Goal: Task Accomplishment & Management: Manage account settings

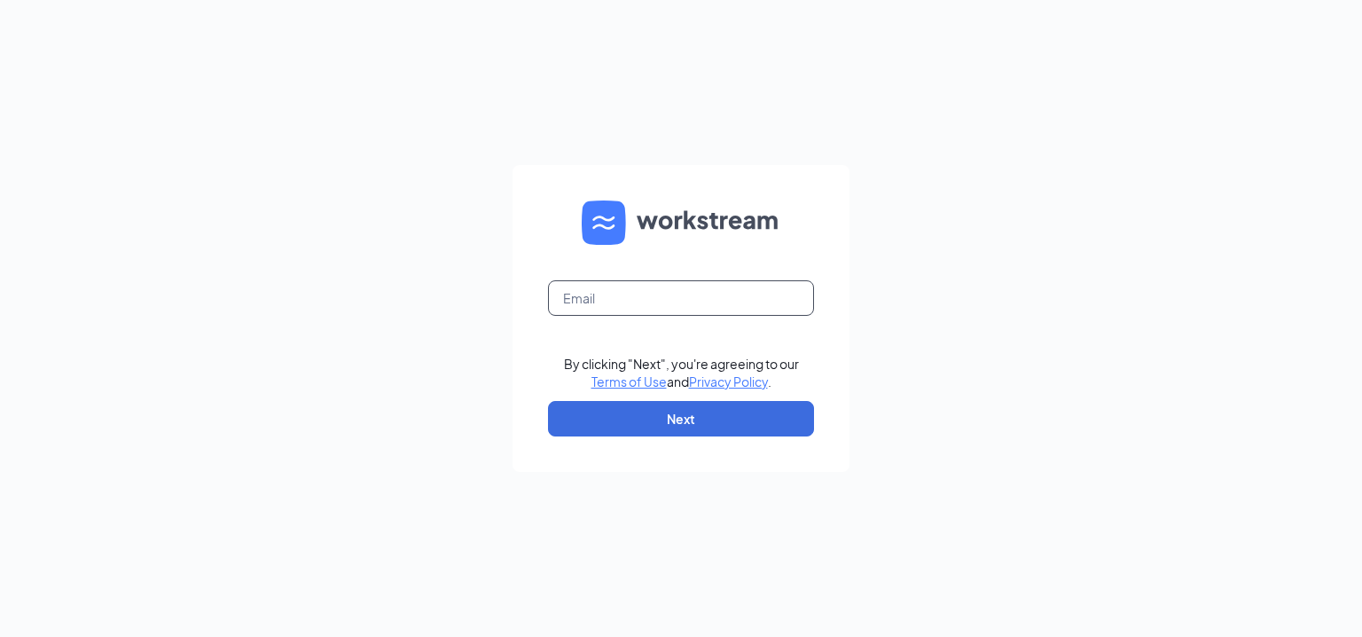
click at [612, 299] on input "text" at bounding box center [681, 297] width 266 height 35
type input "[EMAIL_ADDRESS][DOMAIN_NAME]"
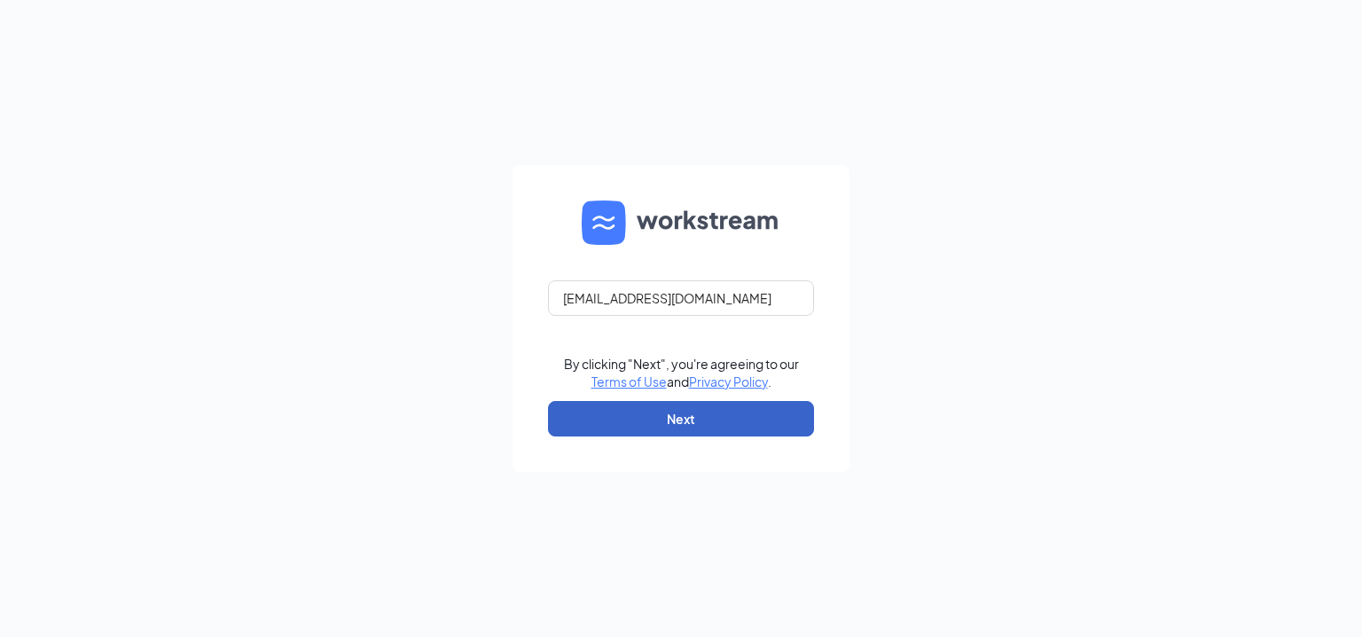
click at [702, 420] on button "Next" at bounding box center [681, 418] width 266 height 35
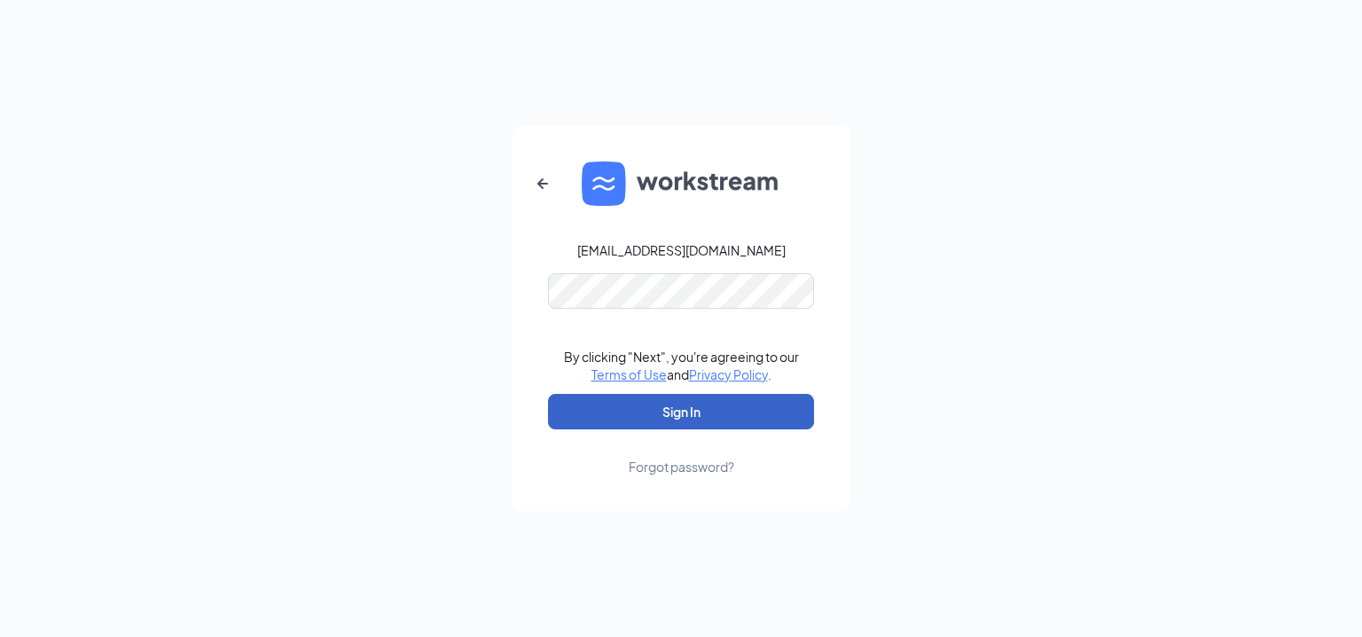
click at [663, 405] on button "Sign In" at bounding box center [681, 411] width 266 height 35
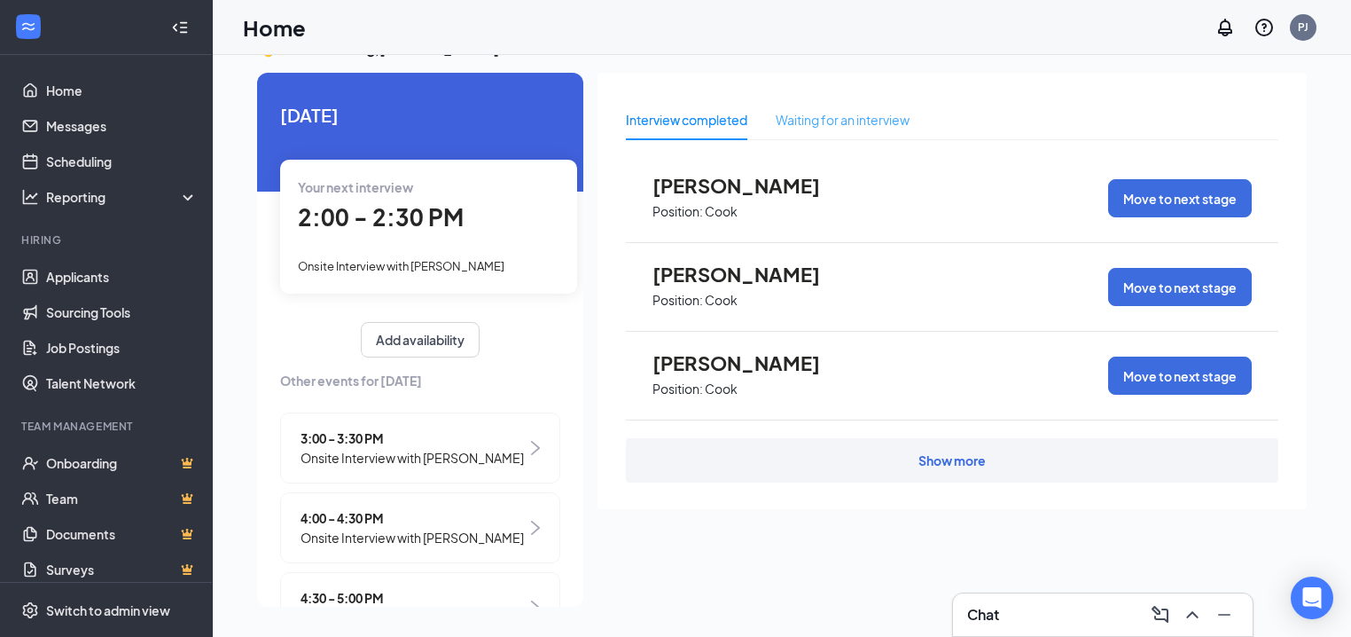
click at [818, 129] on div "Waiting for an interview" at bounding box center [843, 119] width 134 height 41
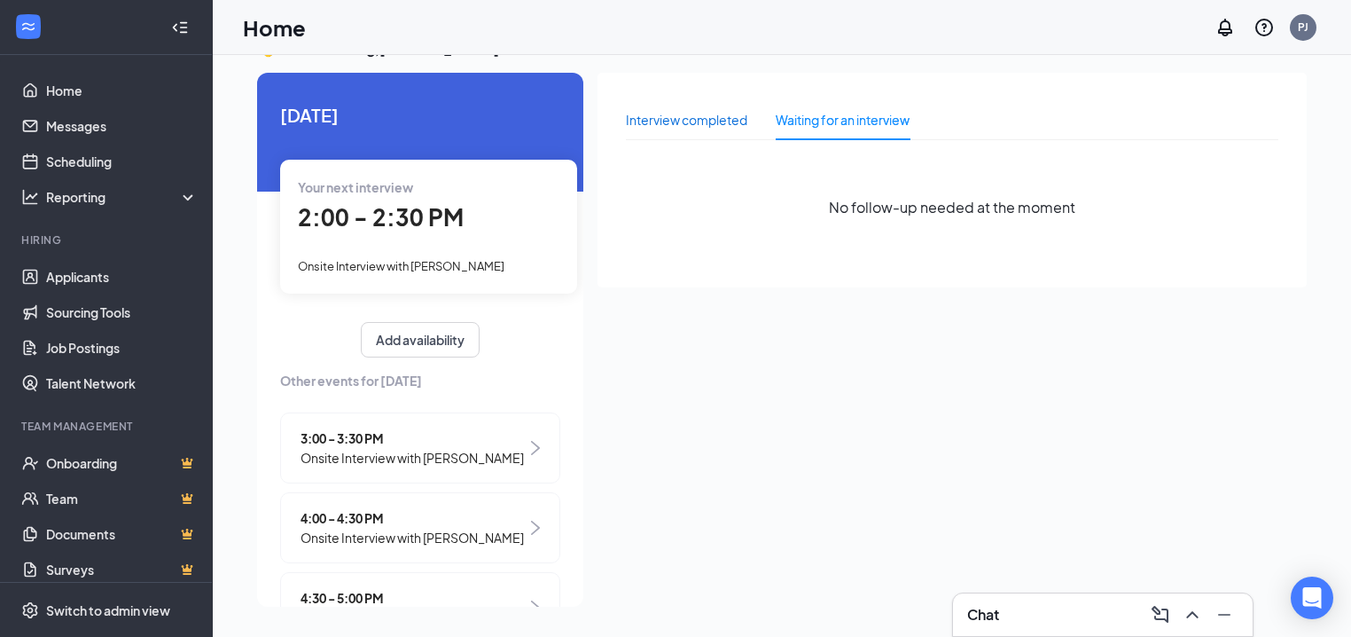
click at [713, 124] on div "Interview completed" at bounding box center [686, 120] width 121 height 20
